Goal: Transaction & Acquisition: Purchase product/service

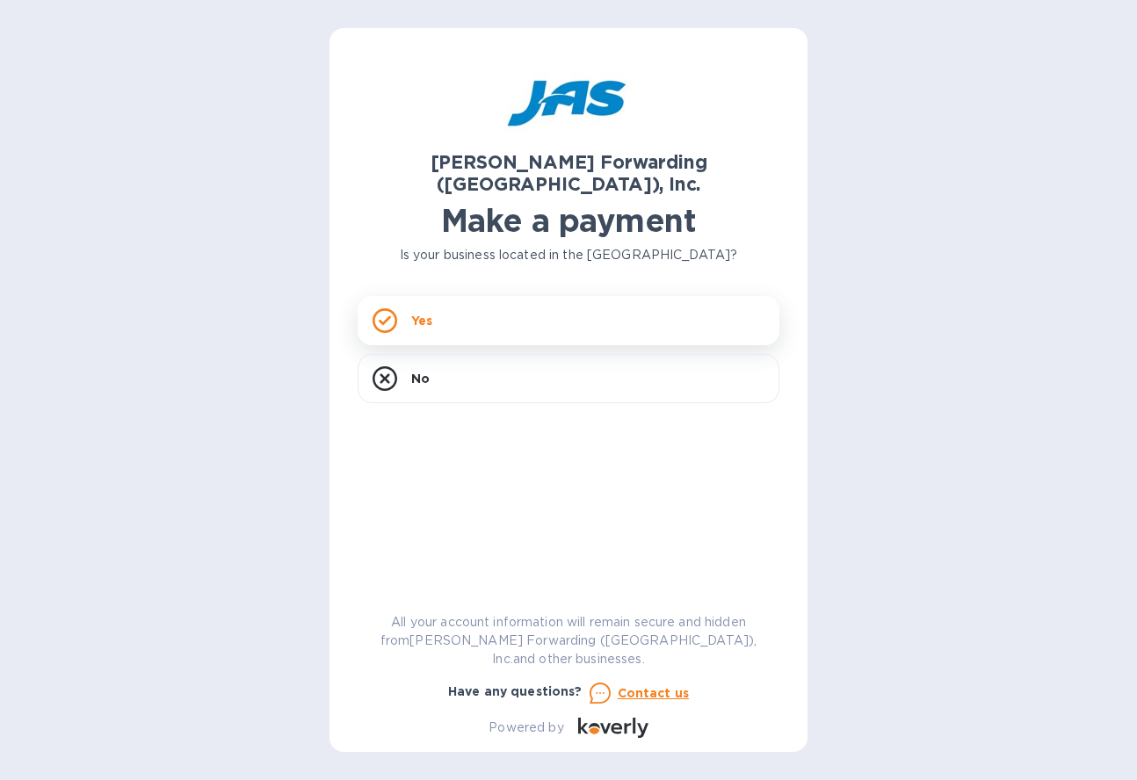
click at [547, 304] on div "Yes" at bounding box center [569, 320] width 422 height 49
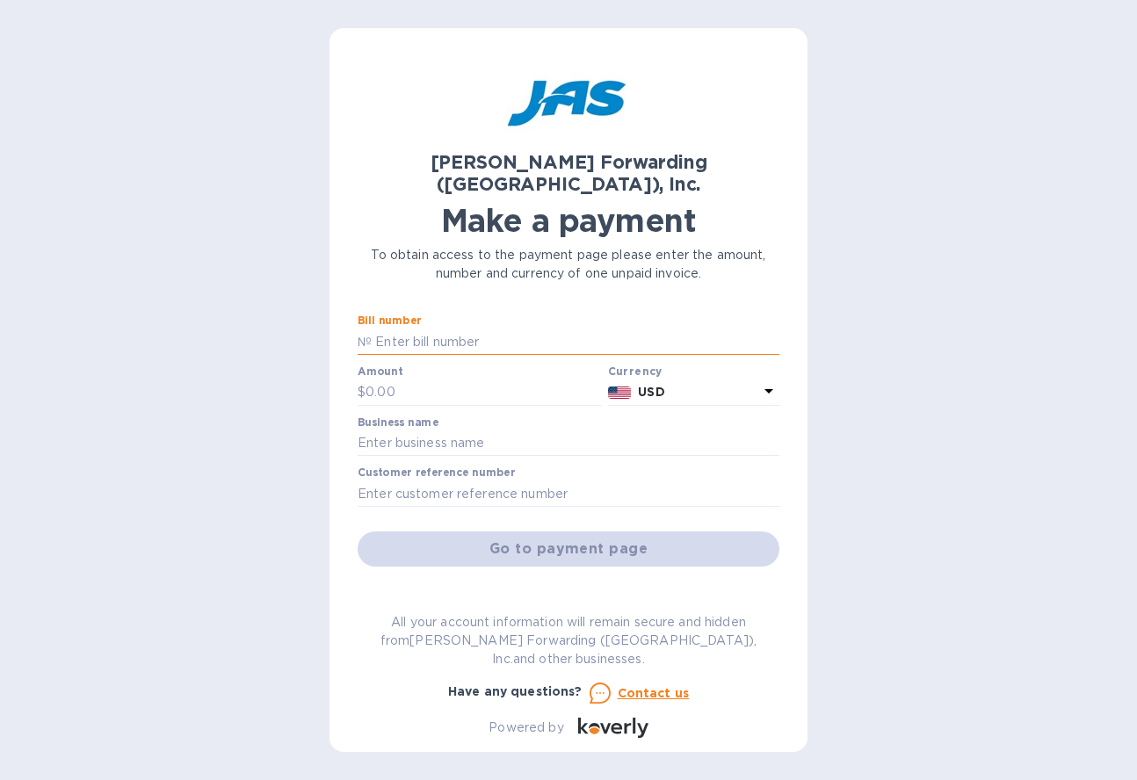
click at [453, 329] on input "text" at bounding box center [576, 342] width 408 height 26
type input "CLT503364104"
click at [445, 380] on input "text" at bounding box center [484, 393] width 236 height 26
type input "1,123.48"
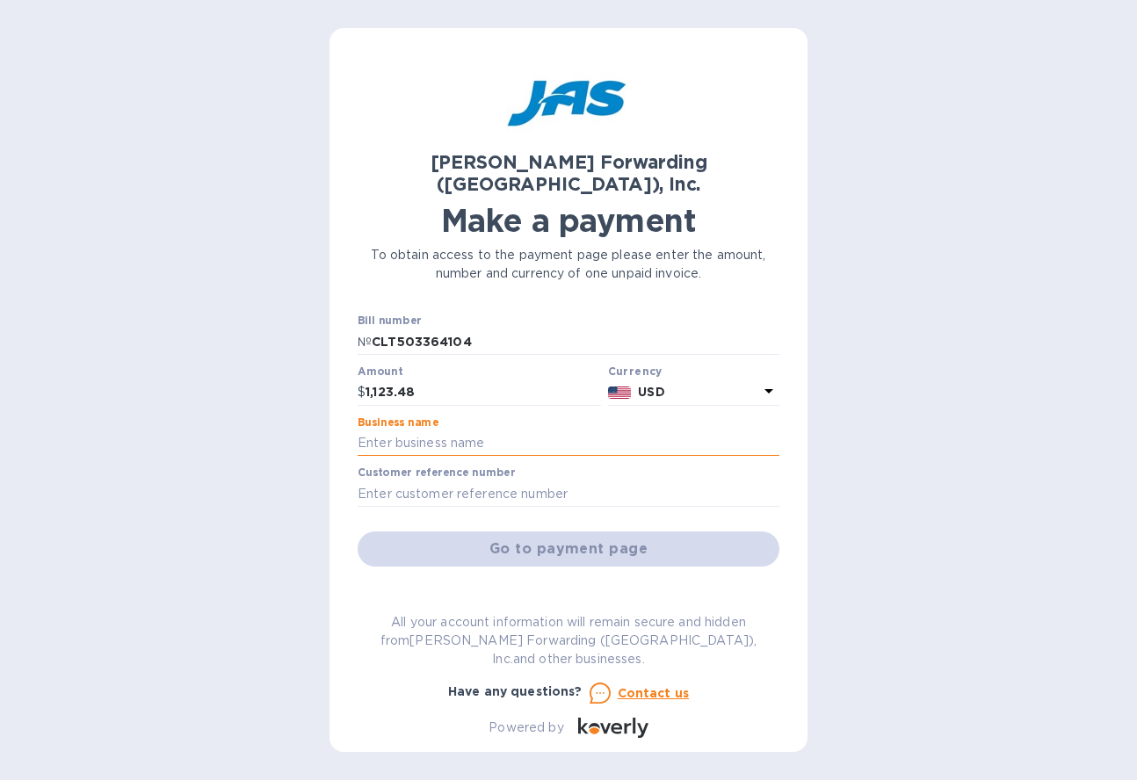
click at [460, 431] on input "text" at bounding box center [569, 444] width 422 height 26
type input "[PERSON_NAME] LLC"
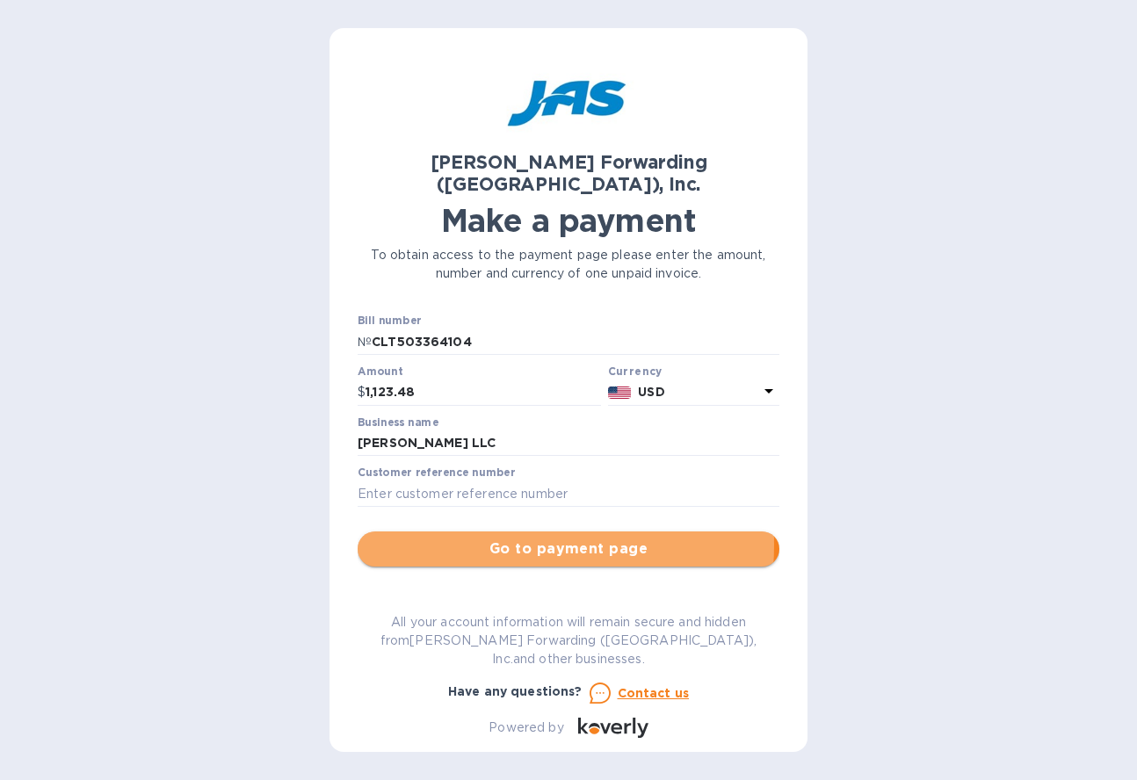
click at [477, 539] on span "Go to payment page" at bounding box center [569, 549] width 394 height 21
